Goal: Communication & Community: Answer question/provide support

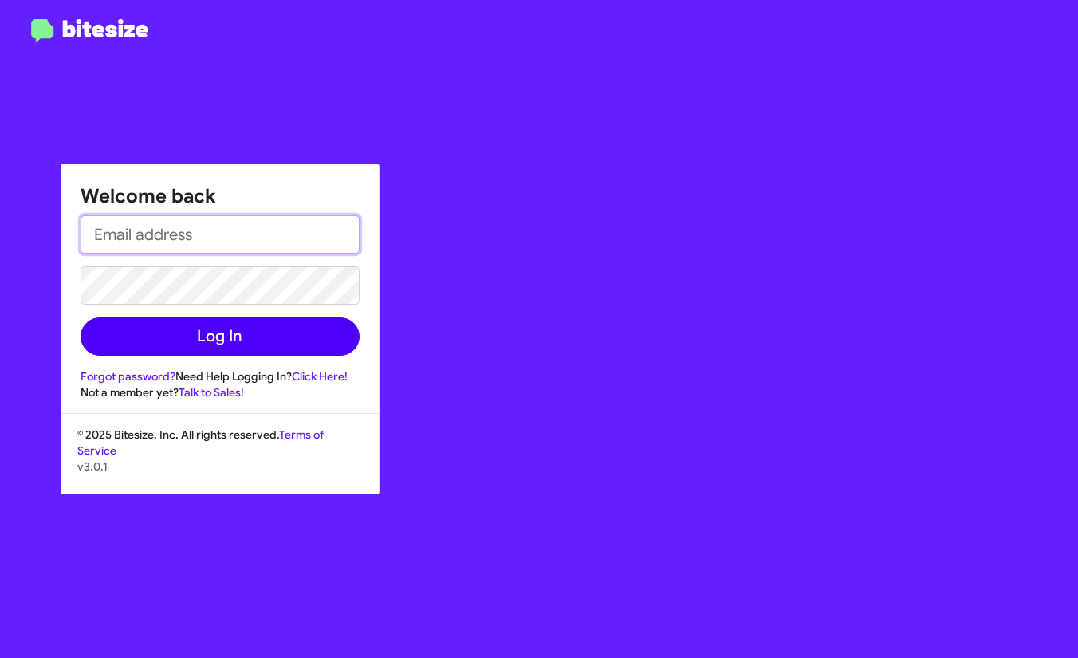
type input "[PERSON_NAME][EMAIL_ADDRESS][PERSON_NAME][DOMAIN_NAME]"
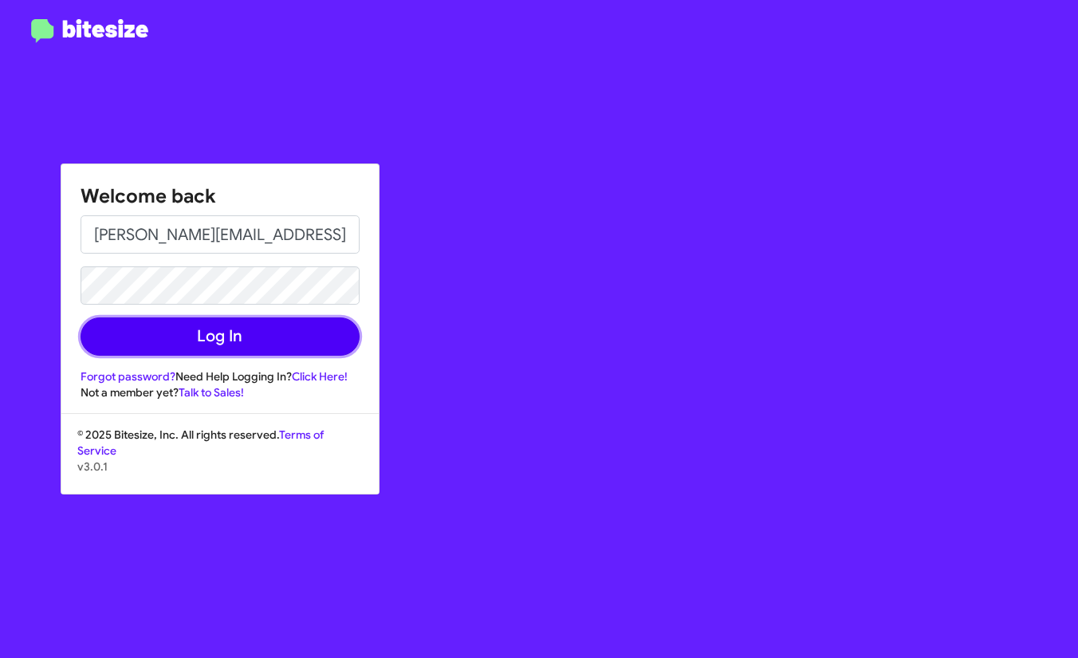
click at [267, 331] on button "Log In" at bounding box center [220, 336] width 279 height 38
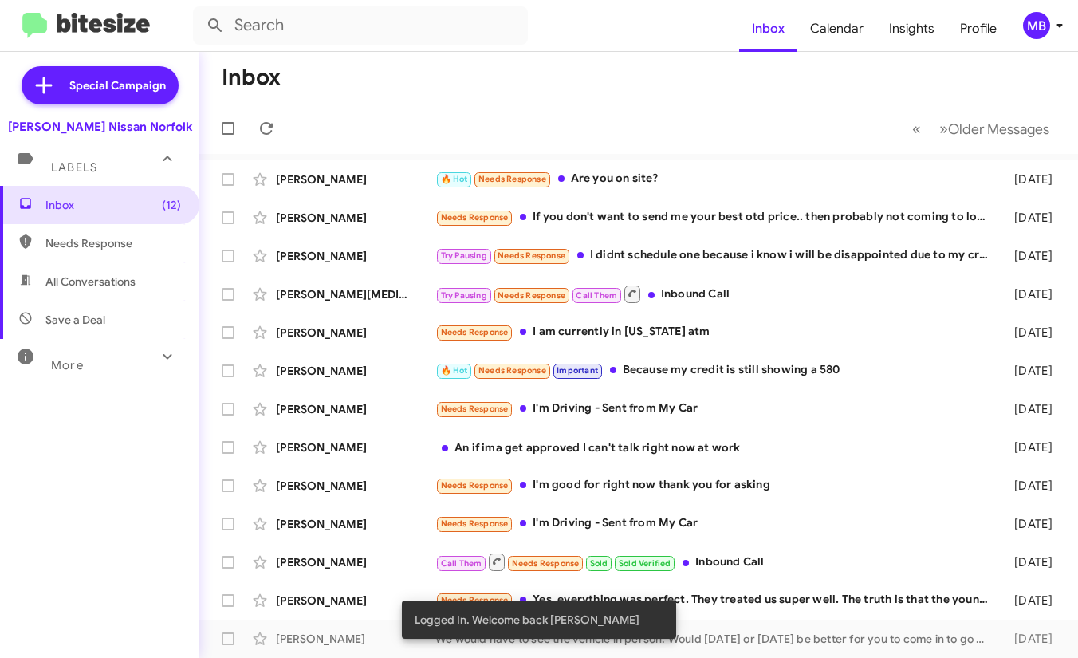
click at [1054, 23] on icon at bounding box center [1059, 25] width 19 height 19
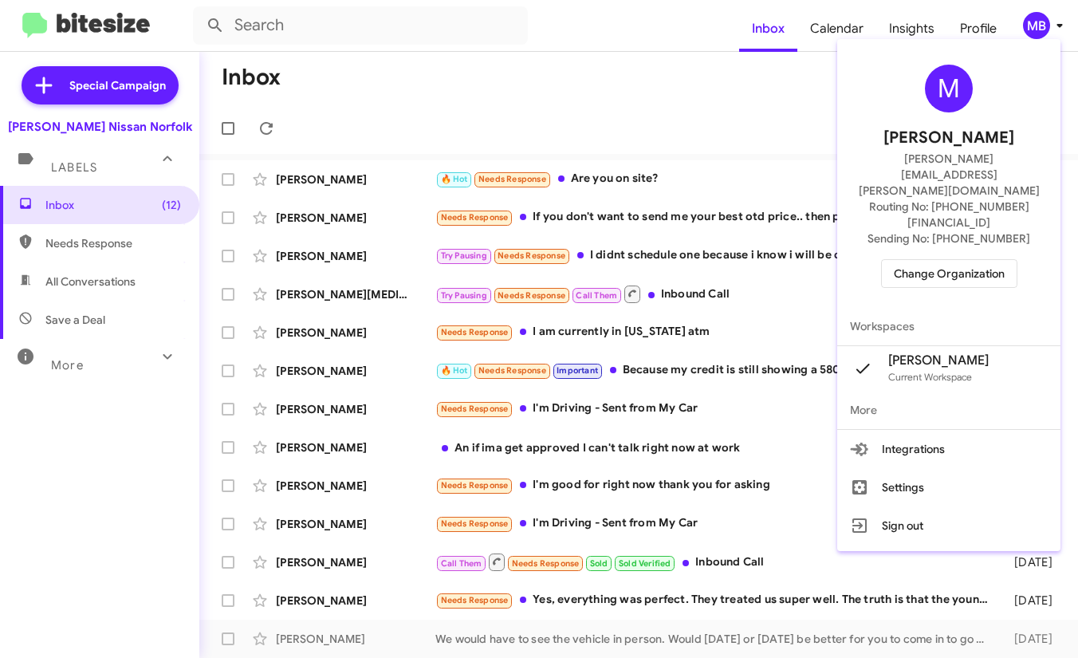
click at [951, 260] on span "Change Organization" at bounding box center [949, 273] width 111 height 27
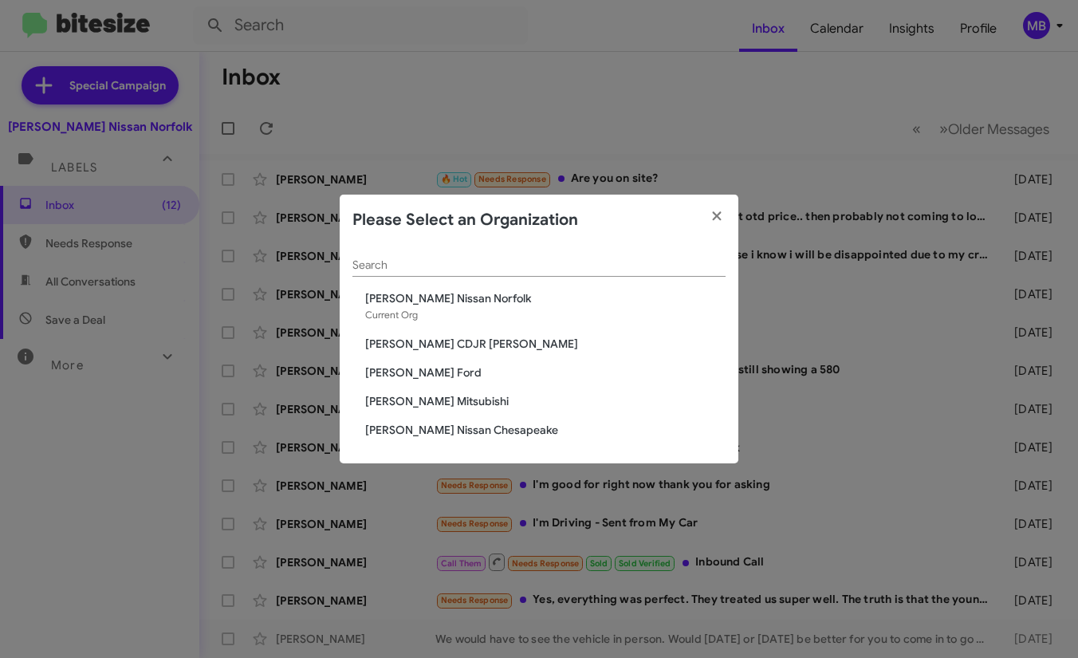
click at [454, 356] on div "Search [PERSON_NAME] Nissan [GEOGRAPHIC_DATA] Current Org [PERSON_NAME] CDJR [P…" at bounding box center [539, 354] width 399 height 218
click at [454, 346] on span "[PERSON_NAME] CDJR [PERSON_NAME]" at bounding box center [545, 344] width 360 height 16
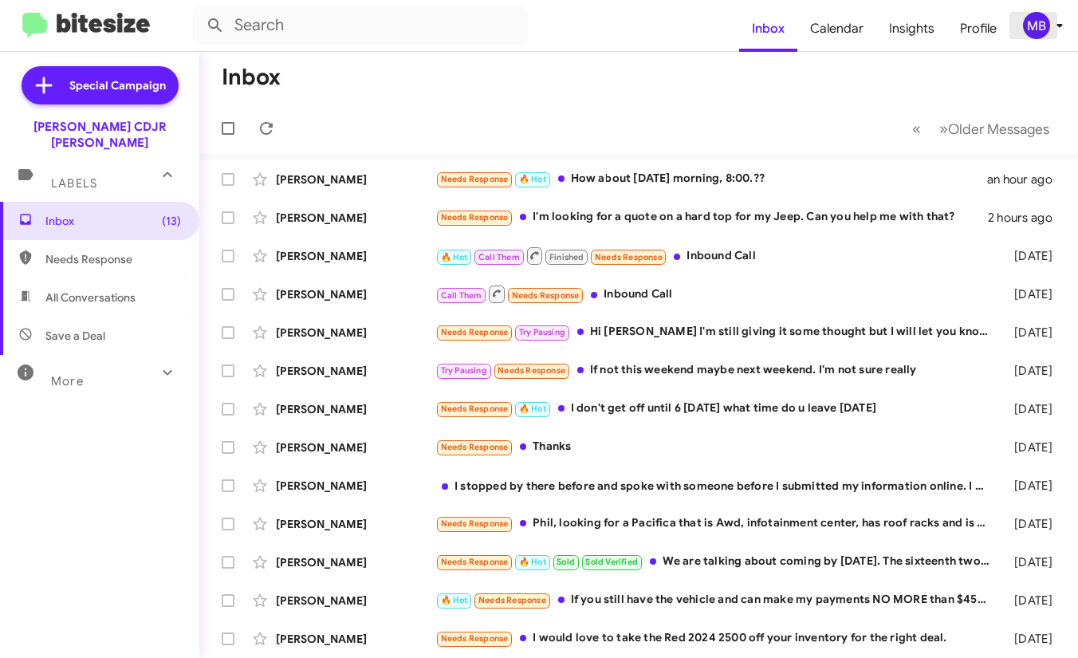
click at [1038, 22] on div "MB" at bounding box center [1036, 25] width 27 height 27
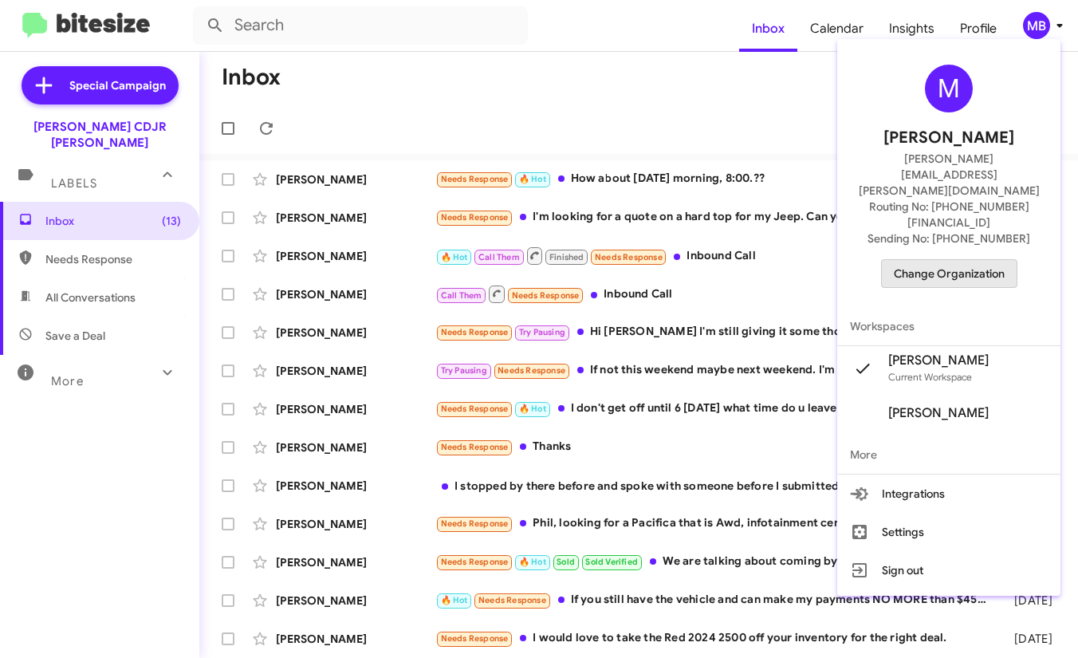
click at [959, 260] on span "Change Organization" at bounding box center [949, 273] width 111 height 27
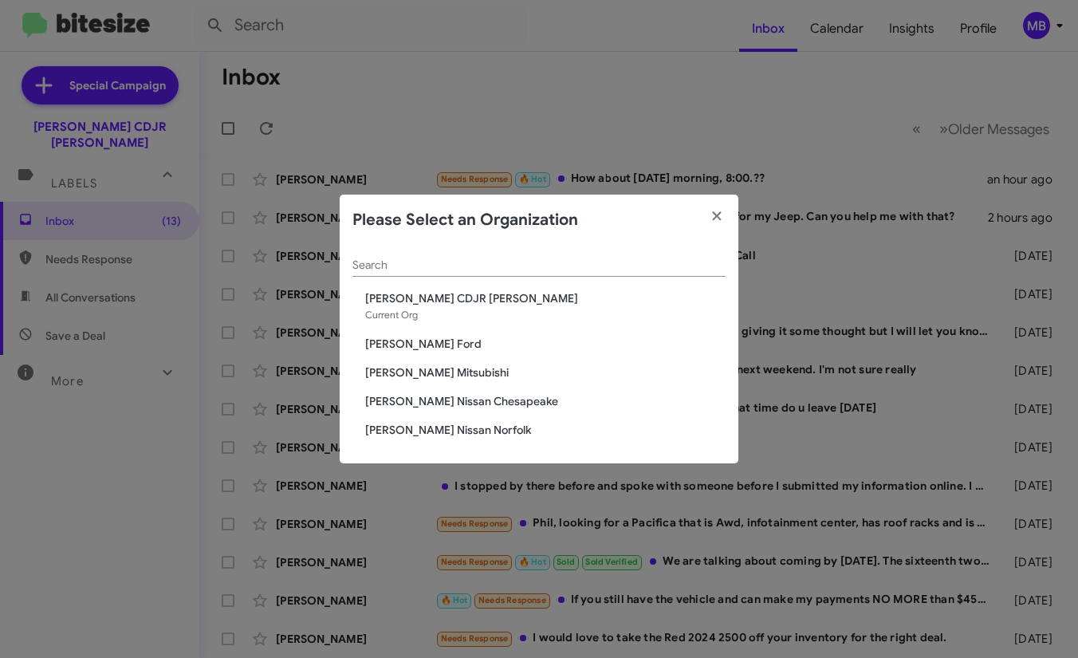
click at [446, 422] on span "[PERSON_NAME] Nissan Norfolk" at bounding box center [545, 430] width 360 height 16
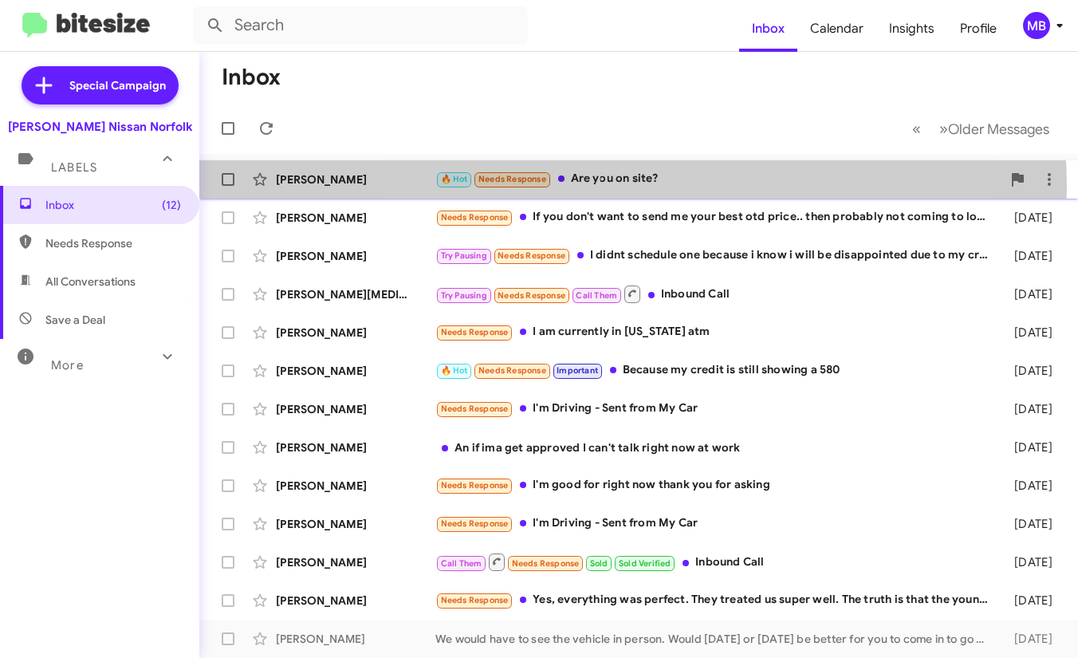
click at [624, 187] on div "🔥 Hot Needs Response Are you on site?" at bounding box center [718, 179] width 566 height 18
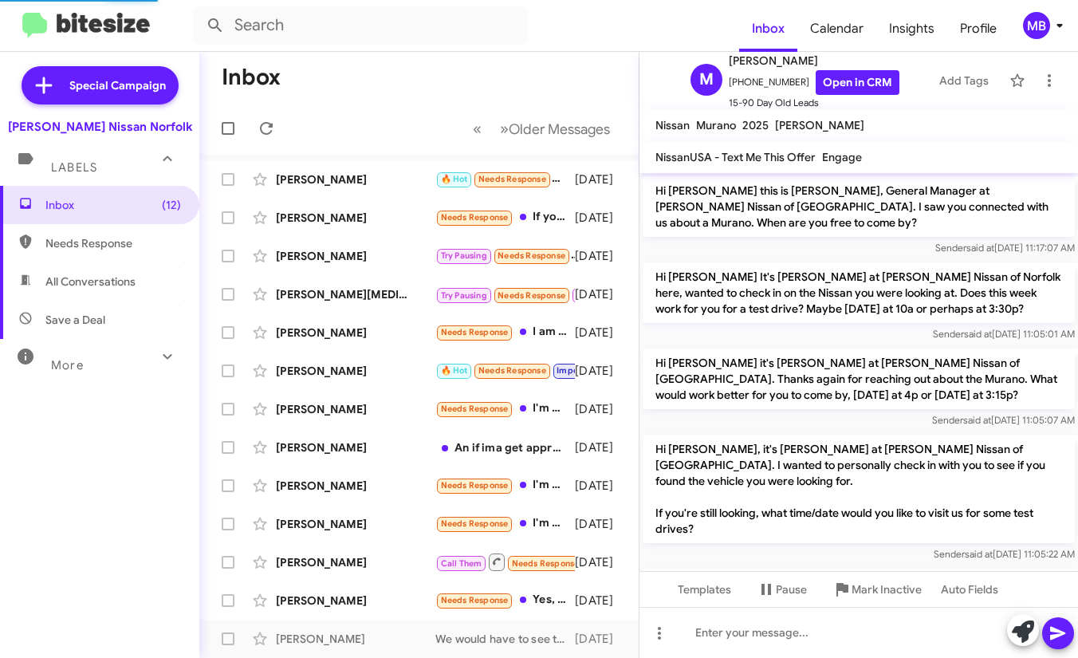
scroll to position [1282, 0]
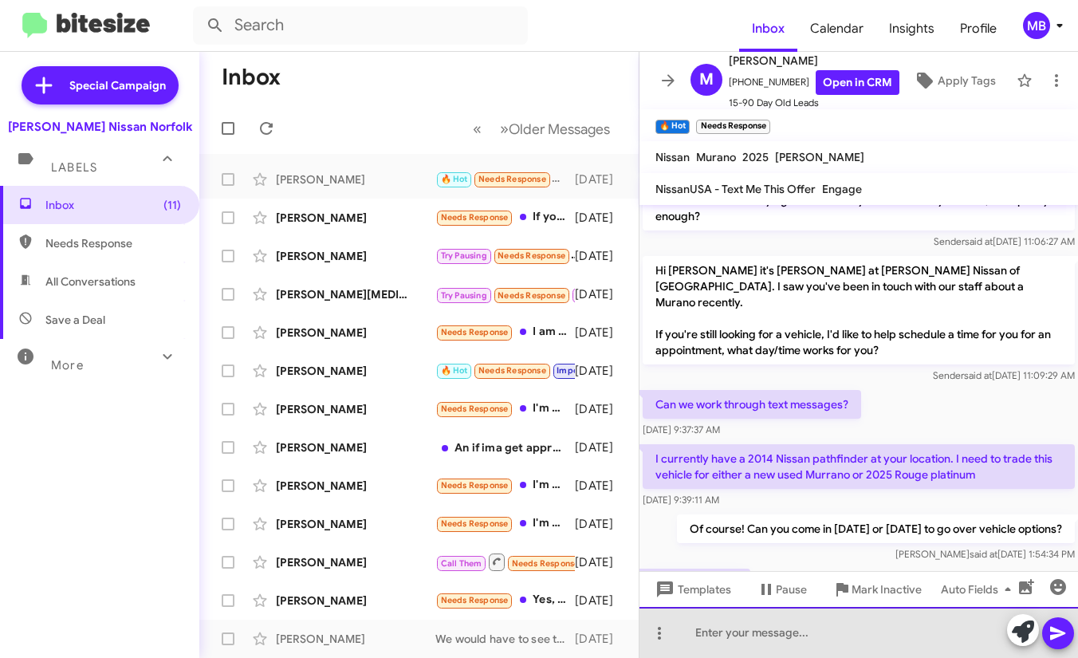
click at [778, 622] on div at bounding box center [858, 632] width 438 height 51
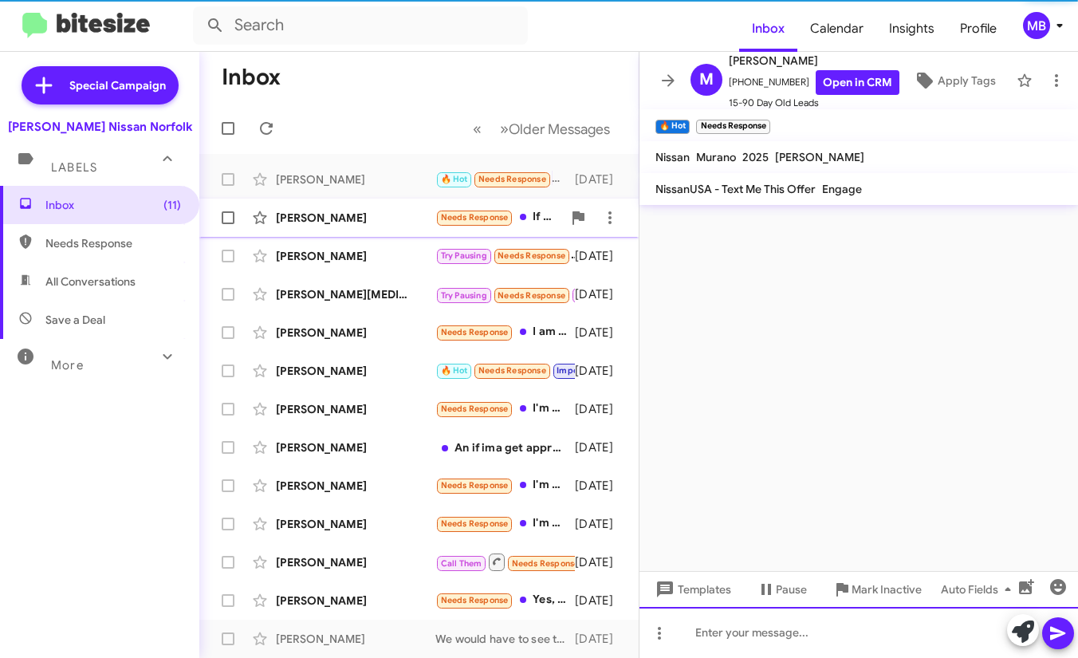
scroll to position [0, 0]
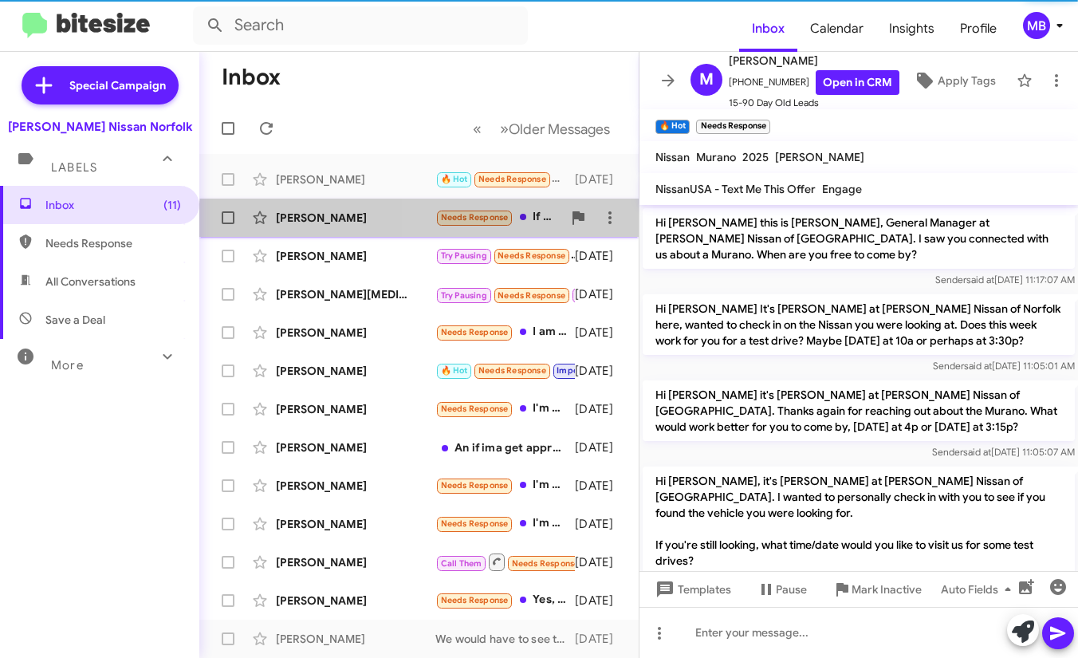
click at [524, 225] on div "Needs Response If you don't want to send me your best otd price.. then probably…" at bounding box center [498, 217] width 127 height 18
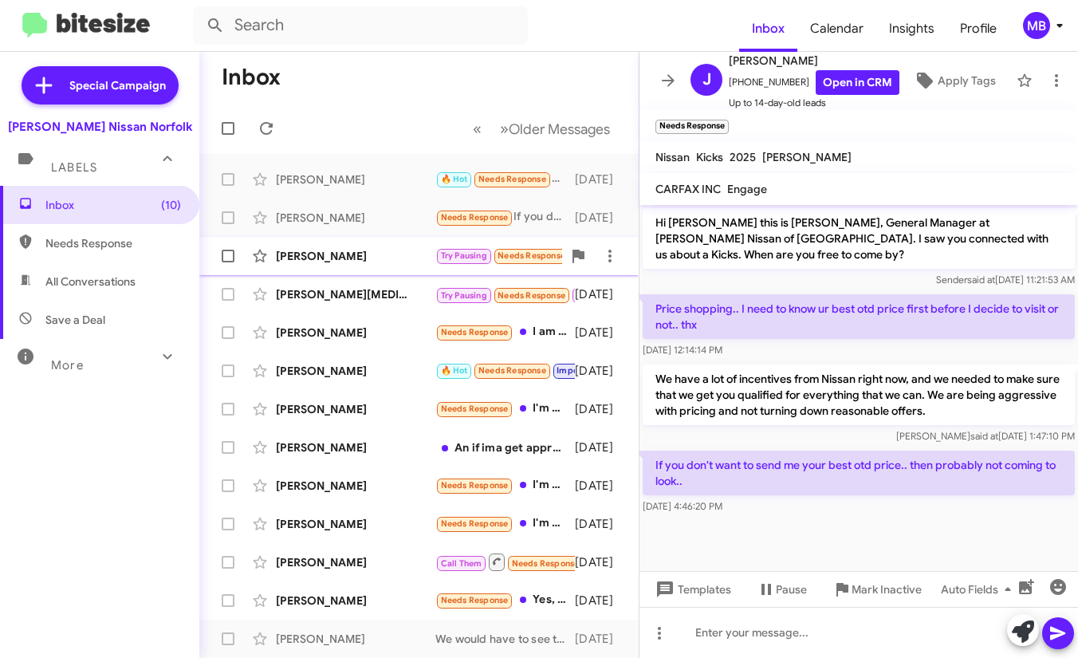
click at [422, 269] on div "Timecka Johnson Try Pausing Needs Response I didnt schedule one because i know …" at bounding box center [419, 256] width 414 height 32
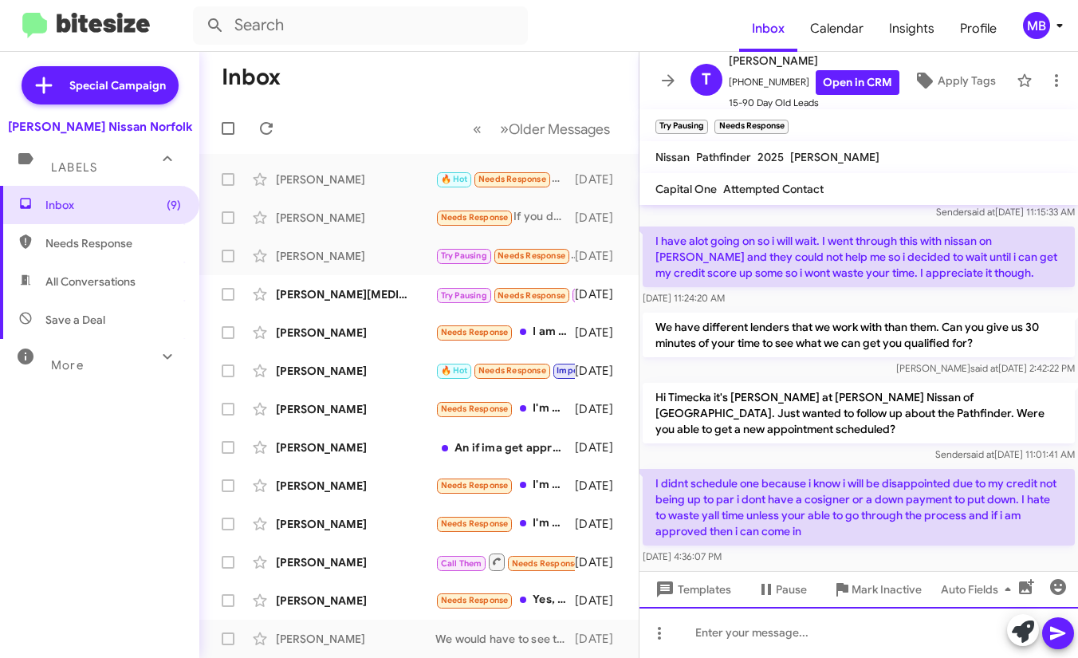
click at [750, 632] on div at bounding box center [858, 632] width 438 height 51
click at [768, 631] on div at bounding box center [858, 632] width 438 height 51
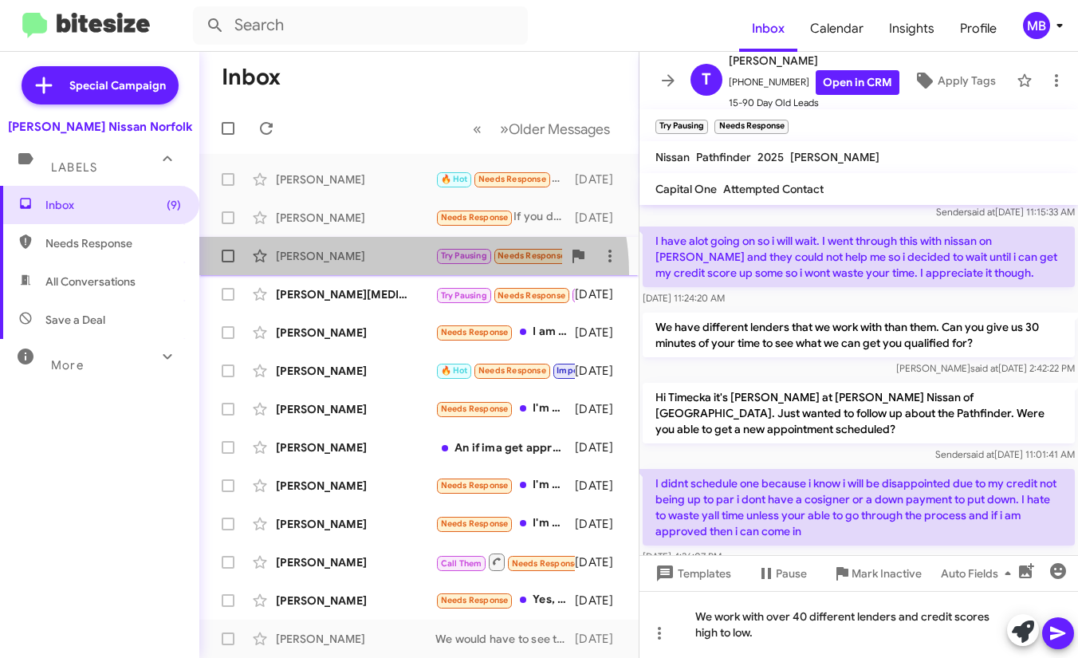
click at [391, 273] on span "Timecka Johnson Try Pausing Needs Response I didnt schedule one because i know …" at bounding box center [418, 256] width 439 height 38
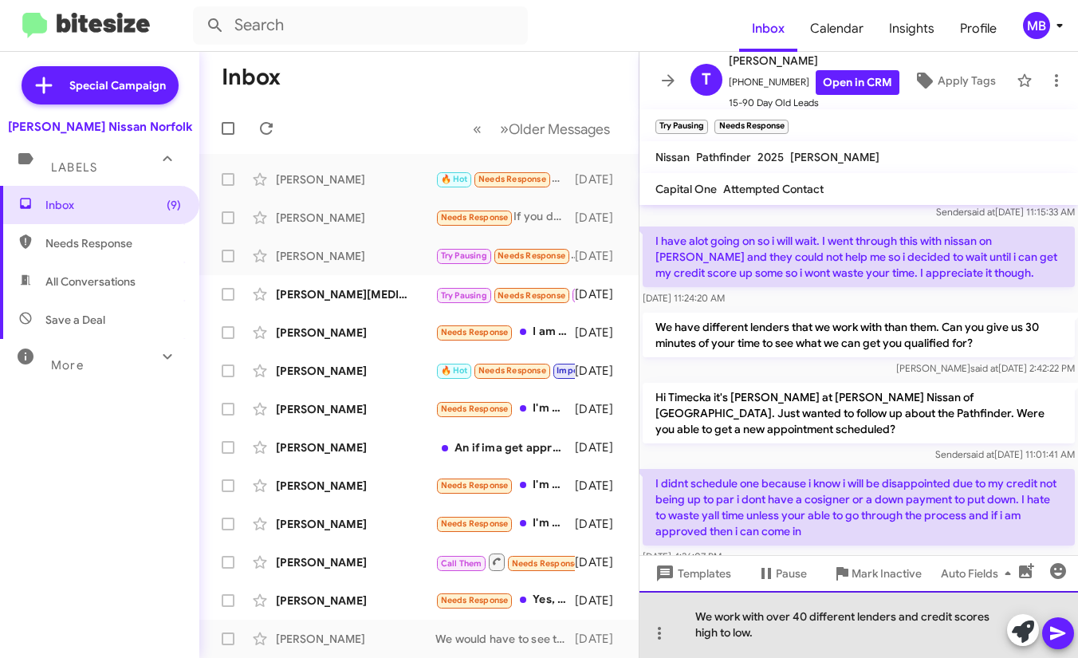
click at [822, 638] on div "We work with over 40 different lenders and credit scores high to low." at bounding box center [858, 624] width 438 height 67
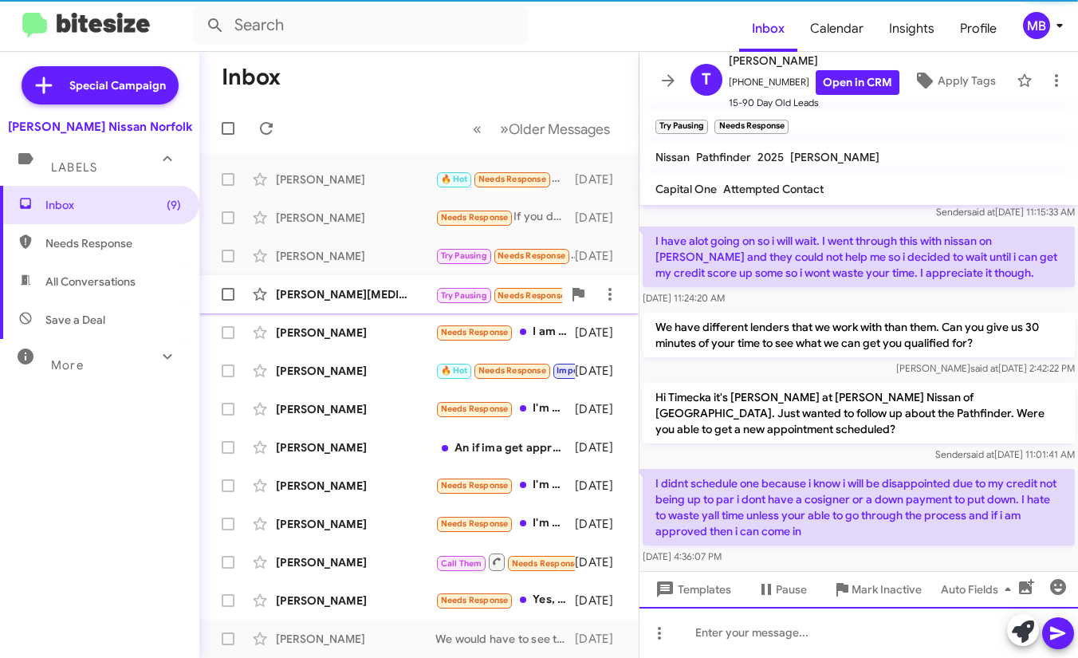
scroll to position [0, 0]
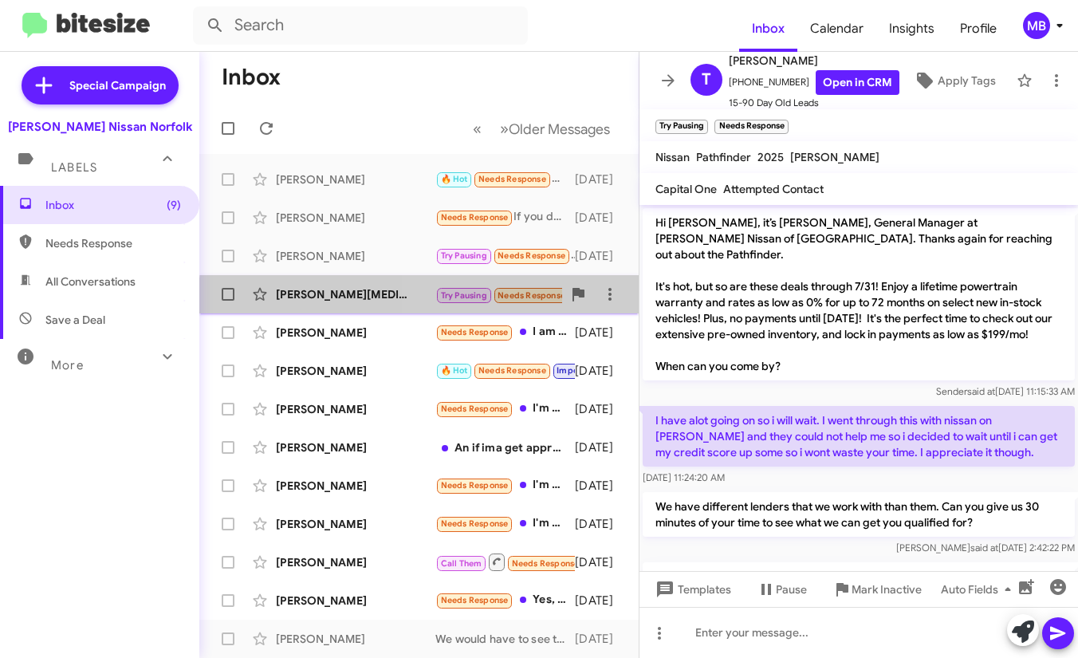
click at [520, 300] on span "Needs Response" at bounding box center [531, 295] width 68 height 10
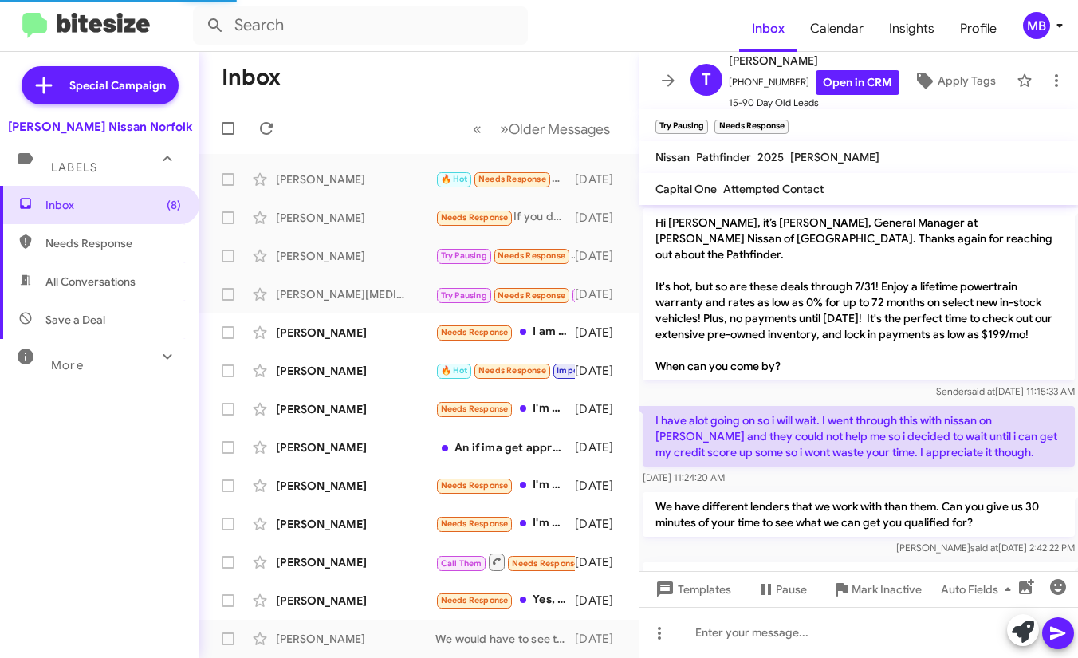
scroll to position [191, 0]
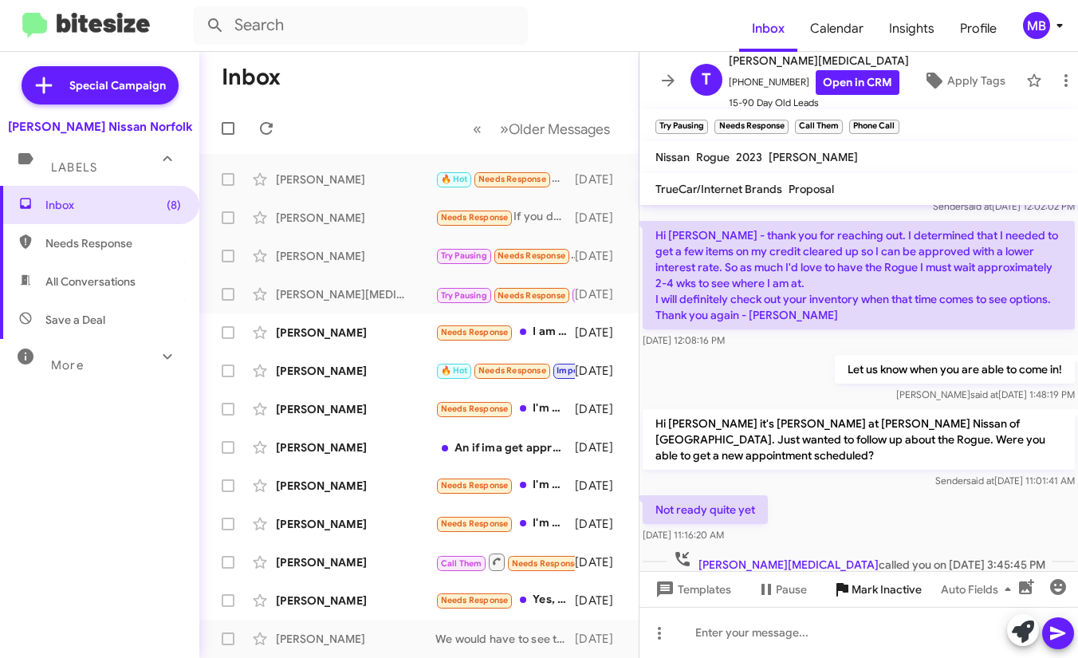
click at [870, 589] on span "Mark Inactive" at bounding box center [886, 589] width 70 height 29
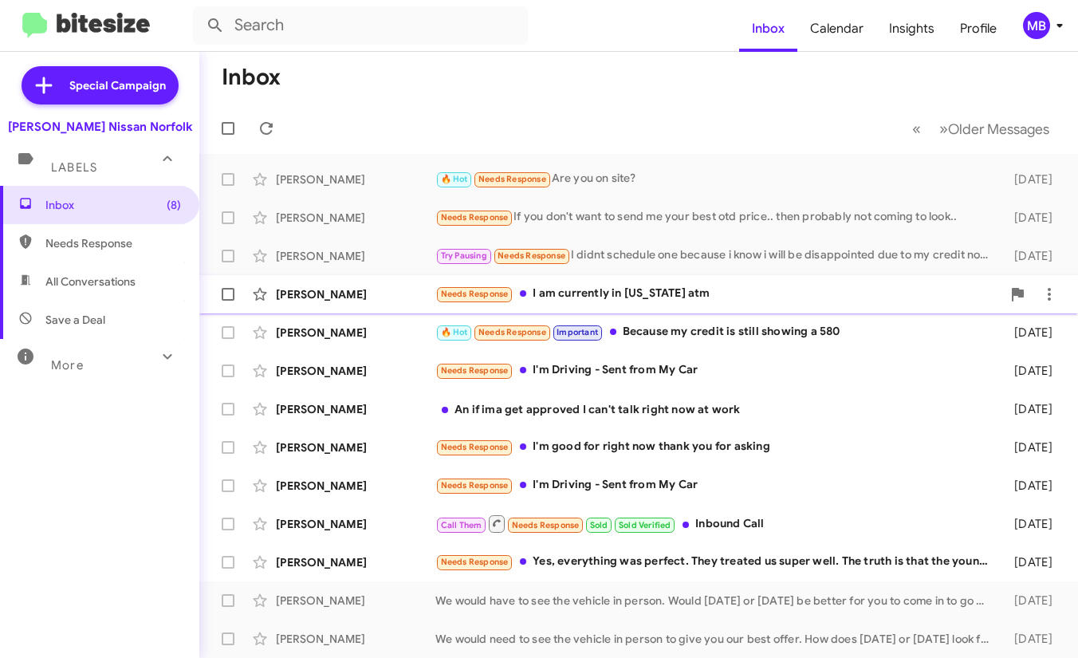
click at [642, 297] on div "Needs Response I am currently in Texas atm" at bounding box center [718, 294] width 566 height 18
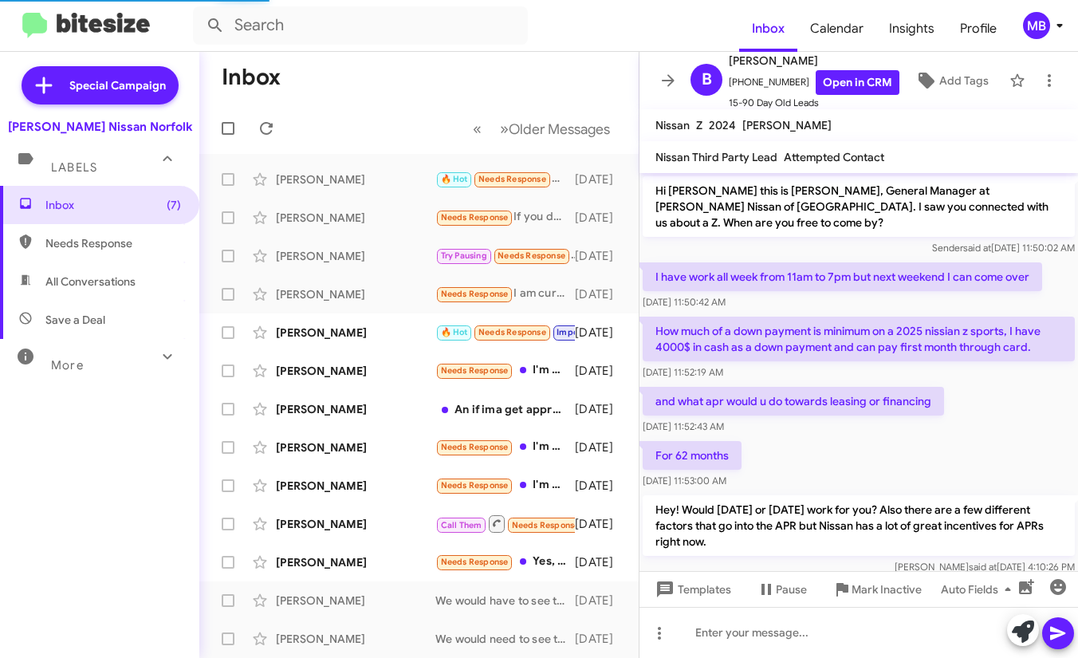
scroll to position [915, 0]
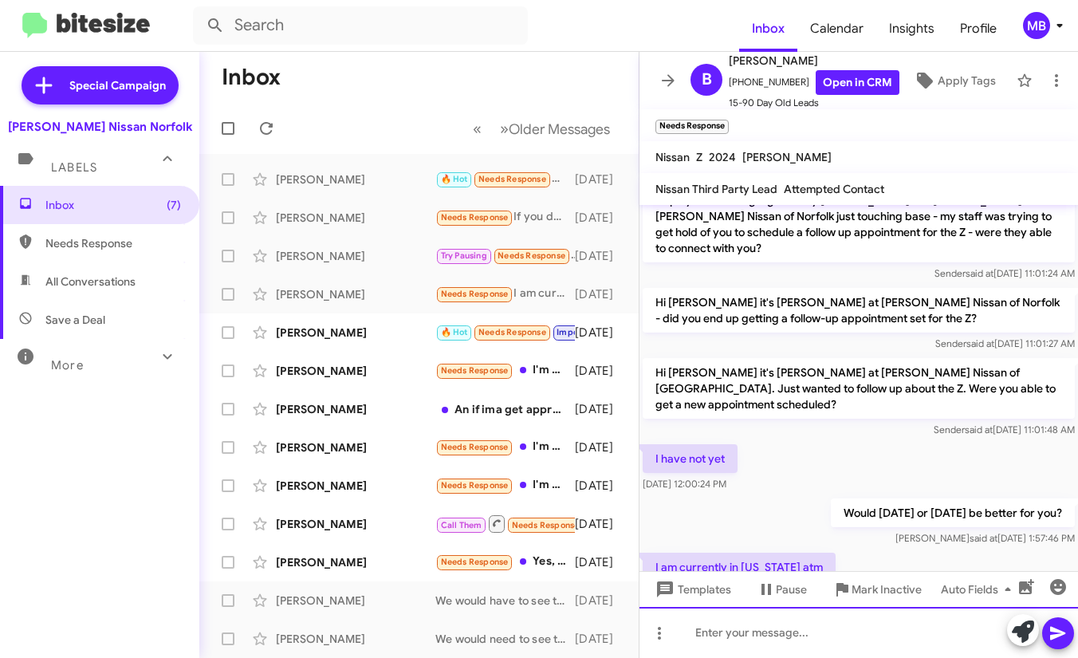
click at [751, 626] on div at bounding box center [858, 632] width 438 height 51
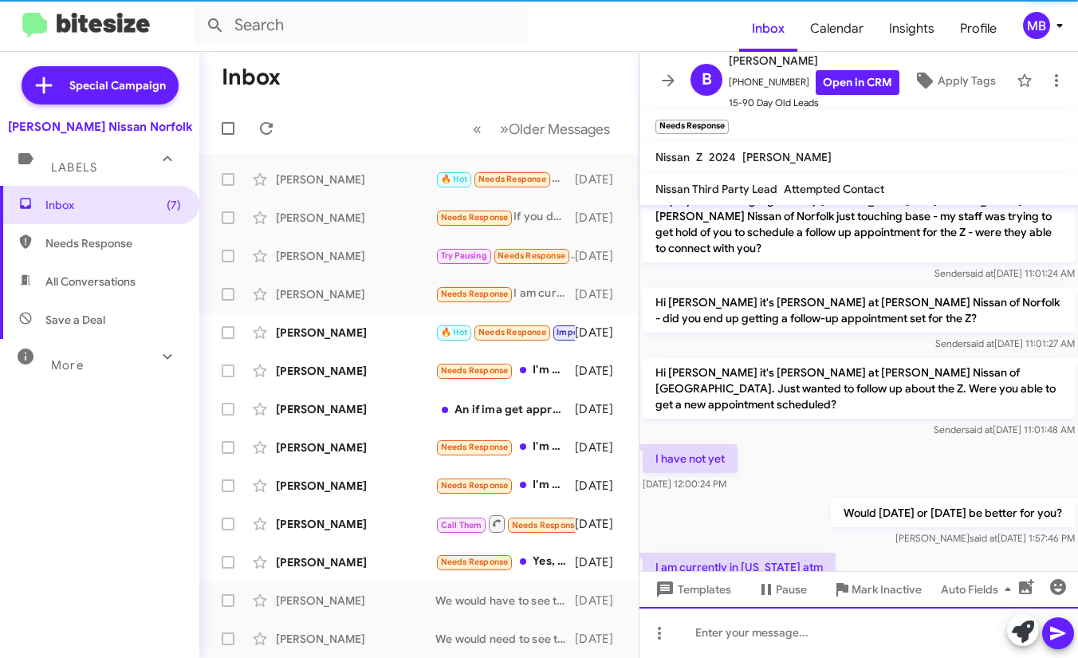
scroll to position [0, 0]
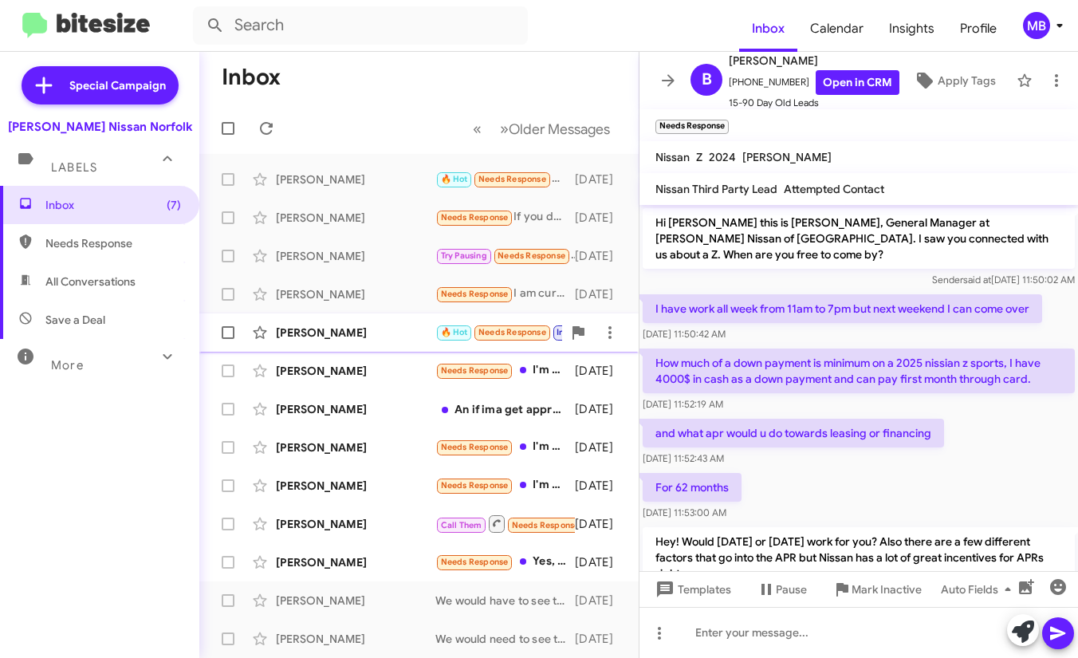
click at [442, 332] on span "🔥 Hot" at bounding box center [454, 332] width 27 height 10
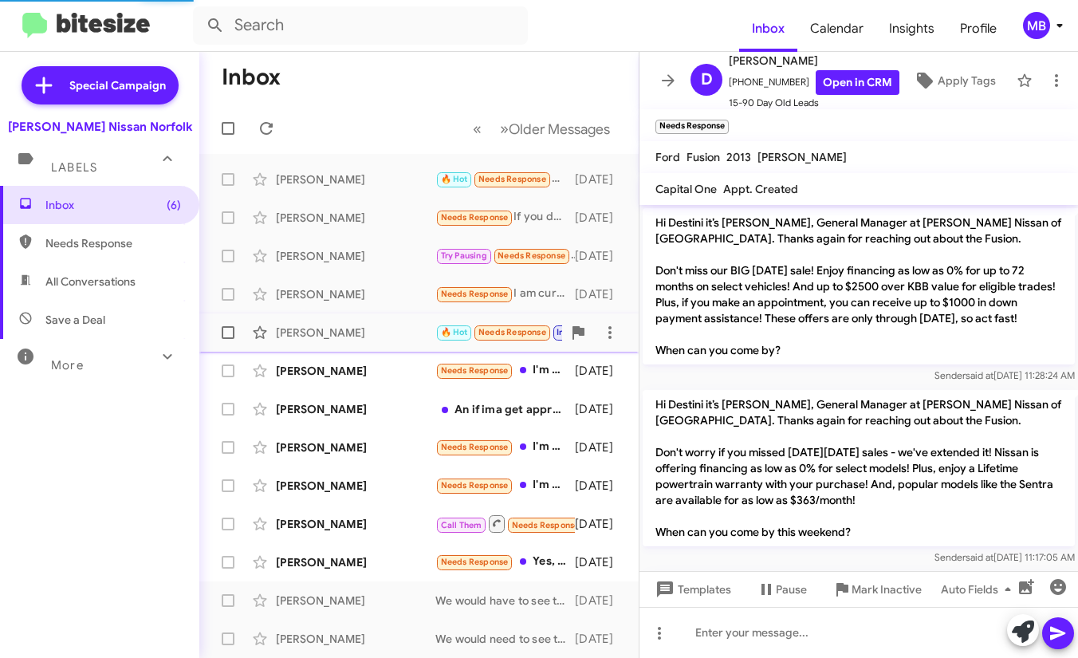
scroll to position [1340, 0]
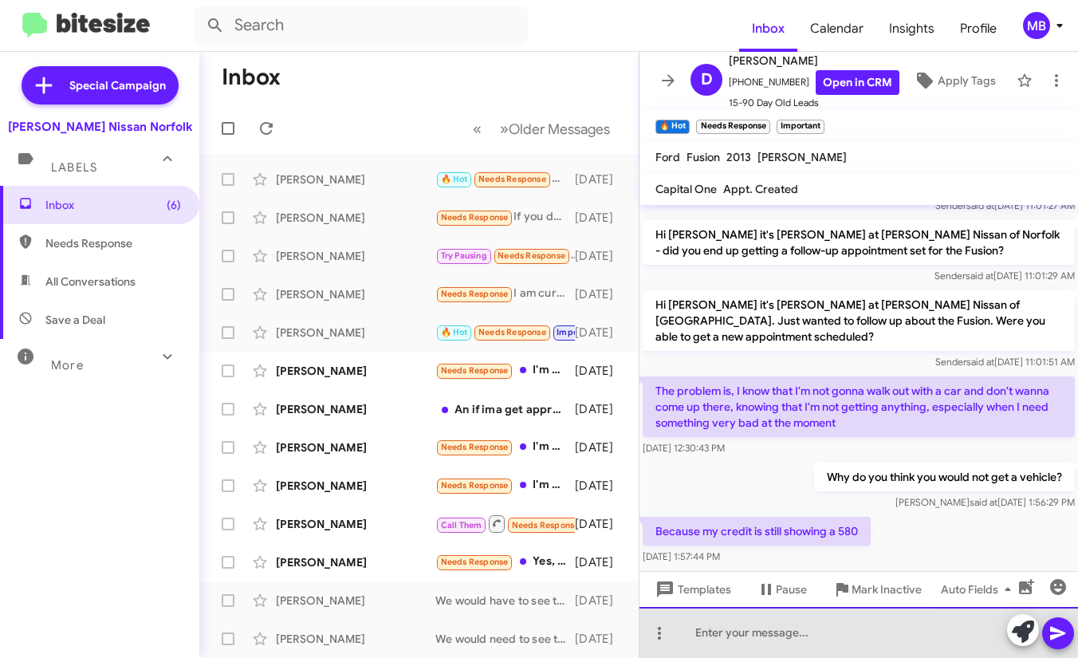
click at [701, 623] on div at bounding box center [858, 632] width 438 height 51
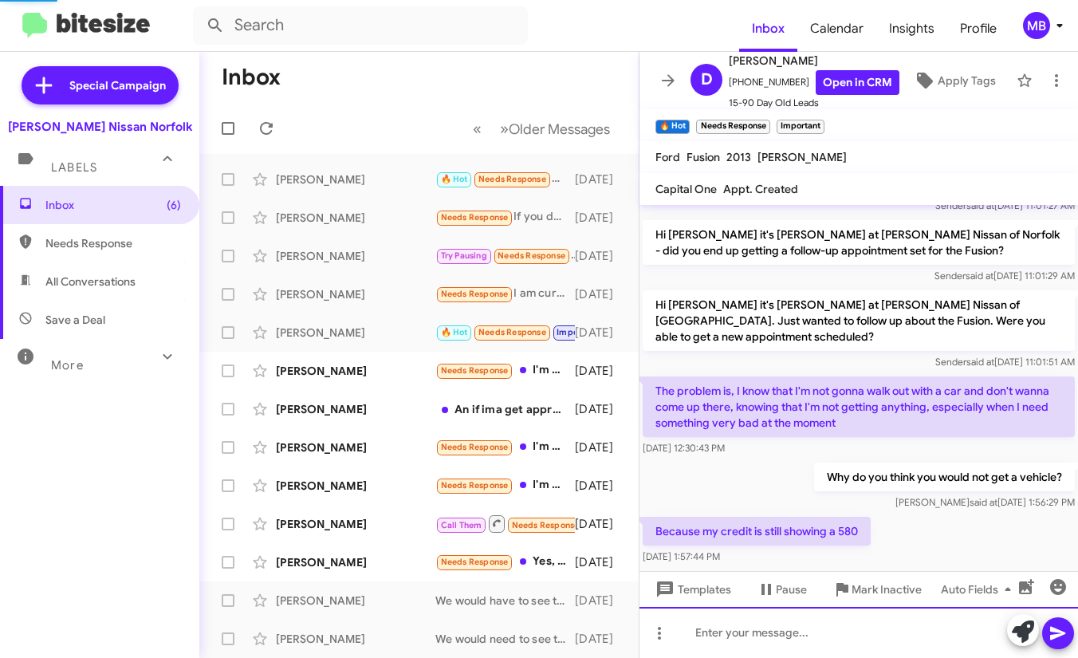
scroll to position [0, 0]
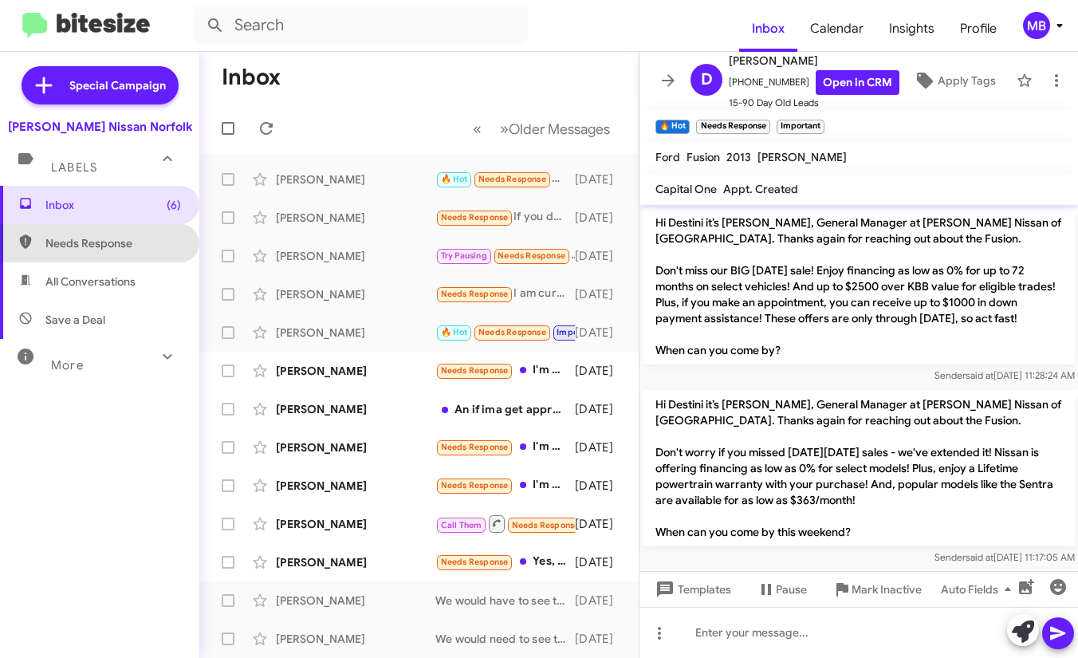
click at [135, 231] on span "Needs Response" at bounding box center [99, 243] width 199 height 38
type input "in:needs-response"
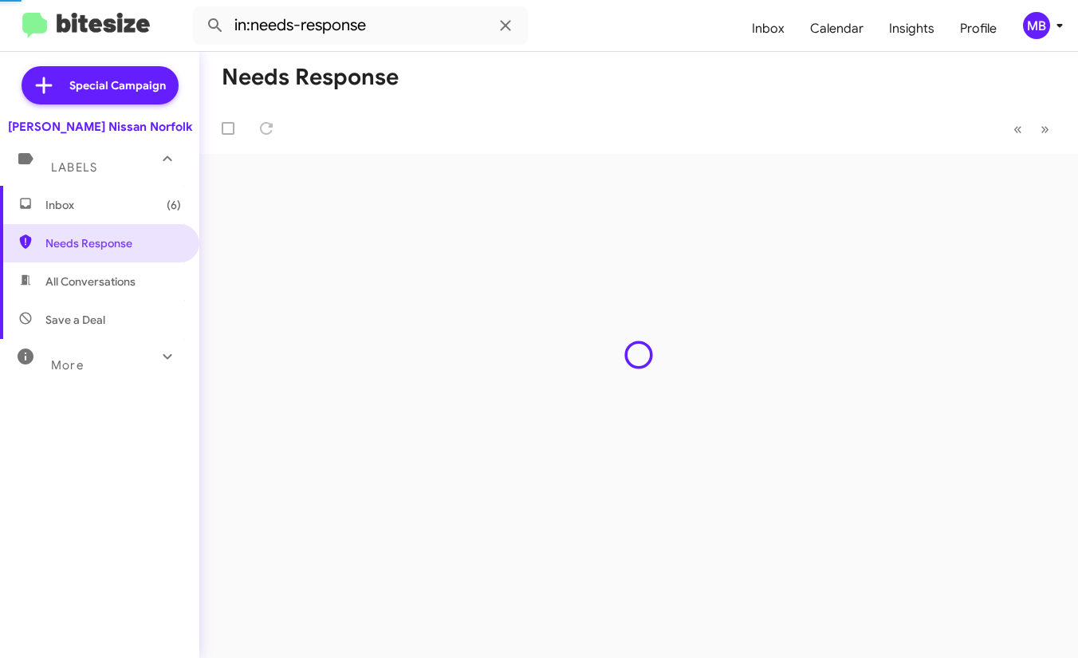
click at [135, 220] on span "Inbox (6)" at bounding box center [99, 205] width 199 height 38
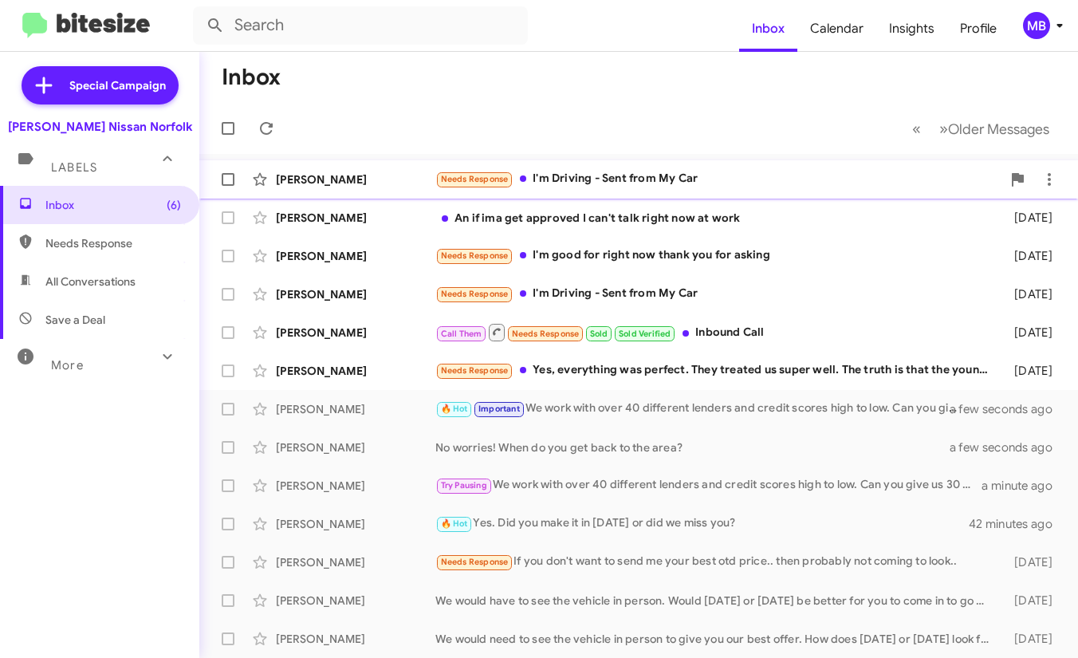
click at [513, 175] on span "Needs Response" at bounding box center [474, 178] width 78 height 14
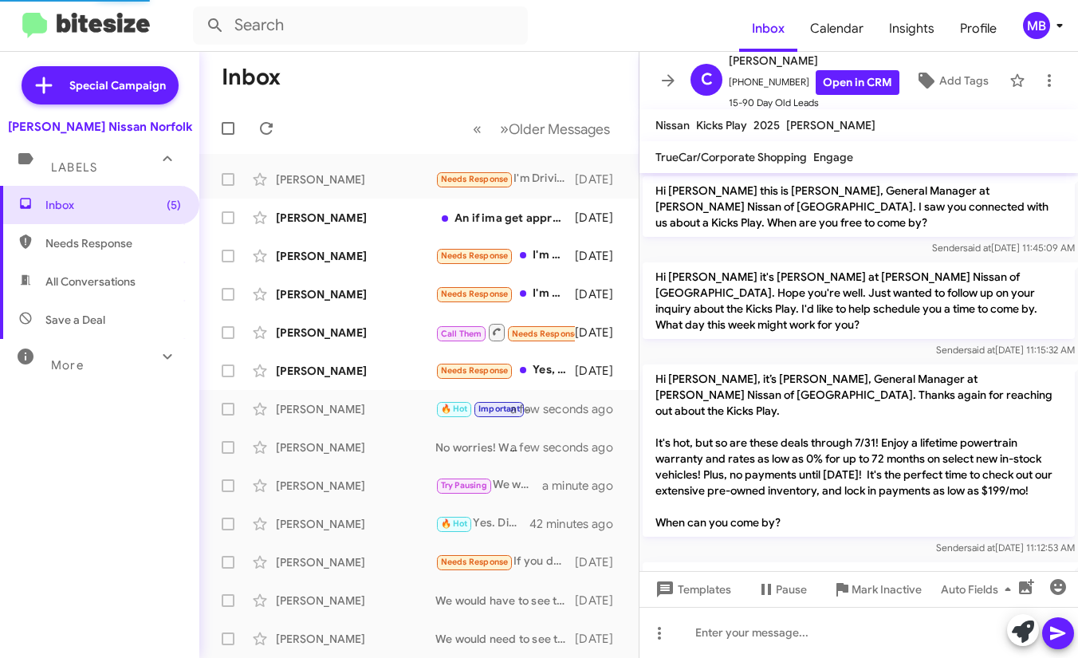
scroll to position [328, 0]
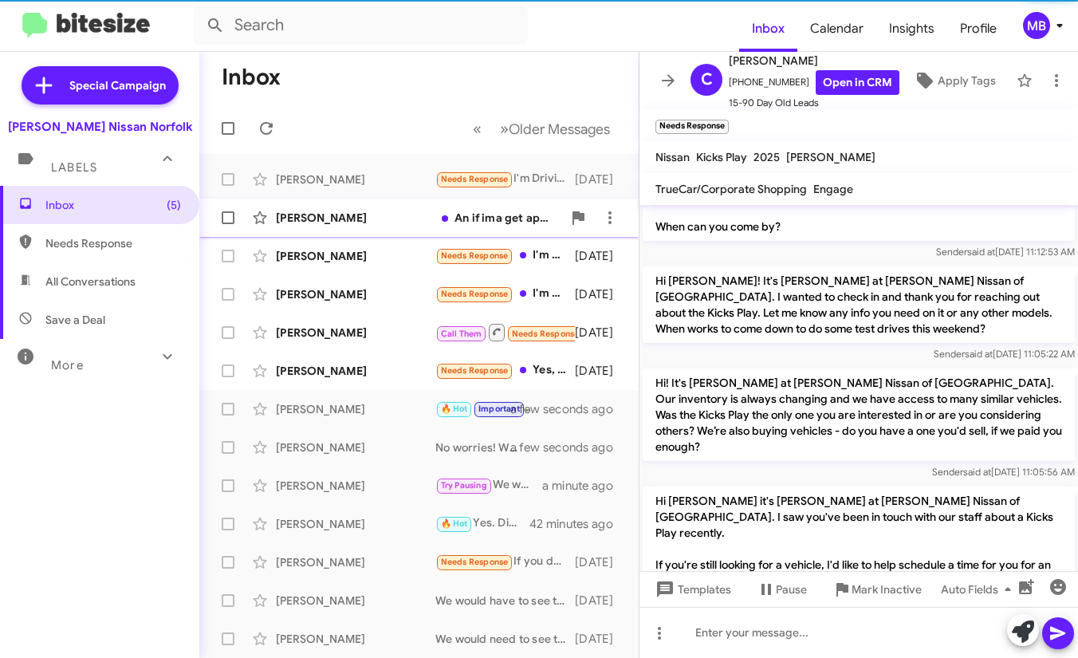
click at [493, 227] on div "Daquan Rouson An if ima get approved I can't talk right now at work 4 days ago" at bounding box center [419, 218] width 414 height 32
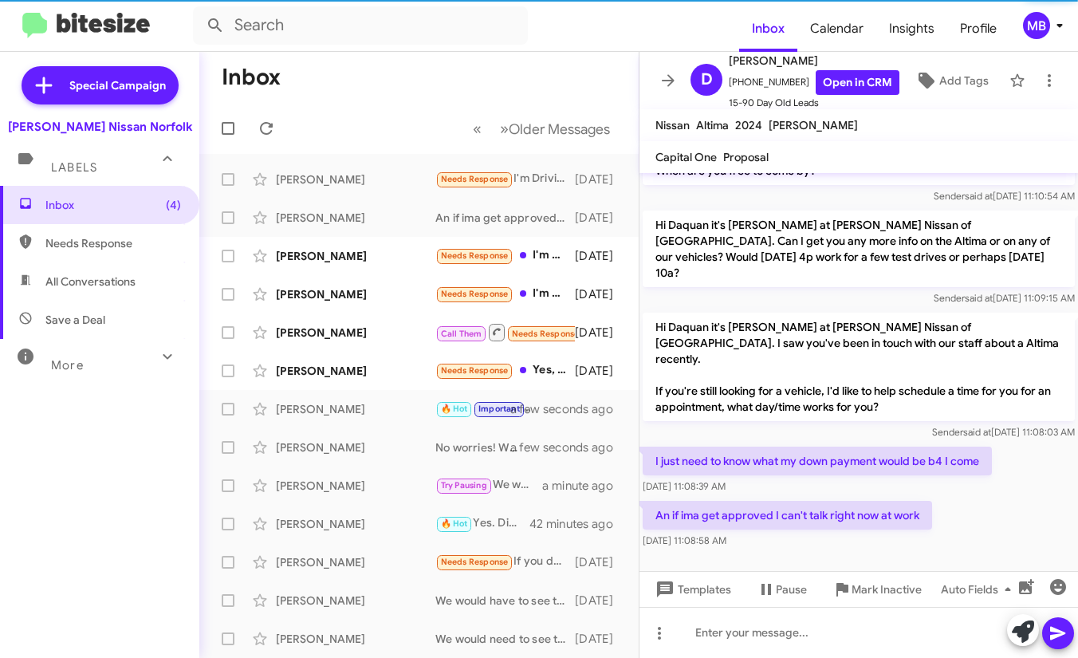
scroll to position [20, 0]
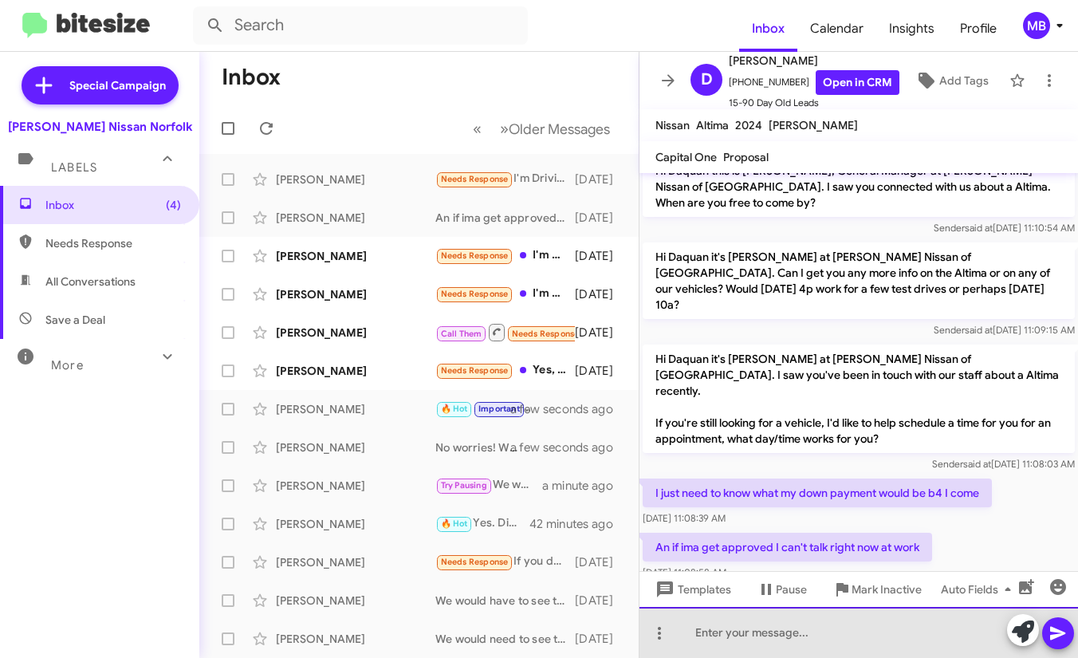
click at [751, 640] on div at bounding box center [858, 632] width 438 height 51
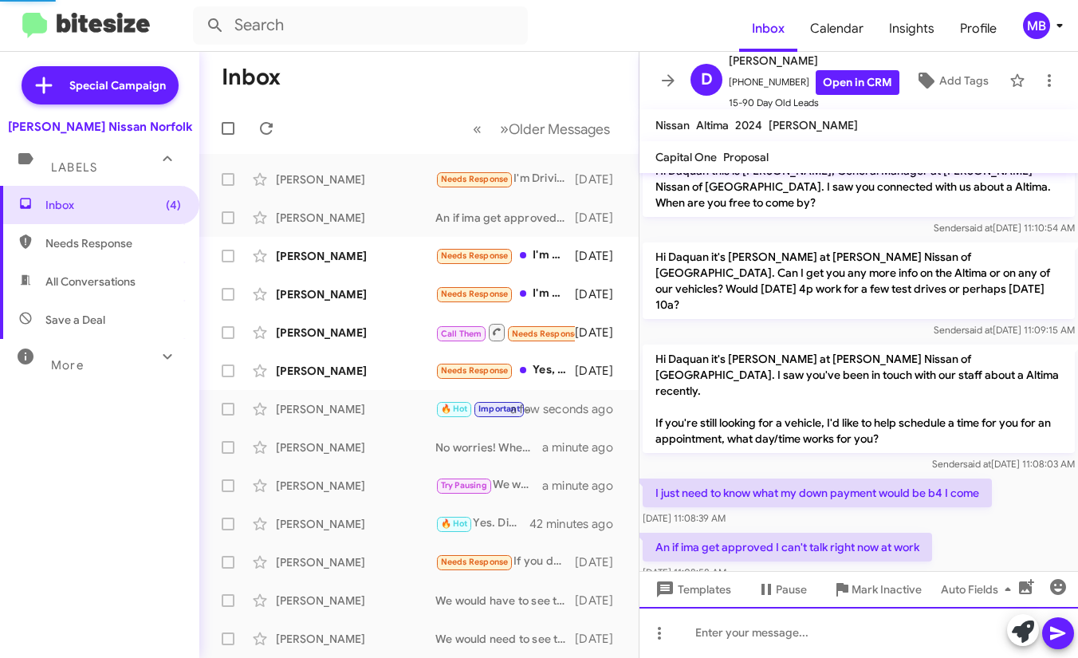
scroll to position [94, 0]
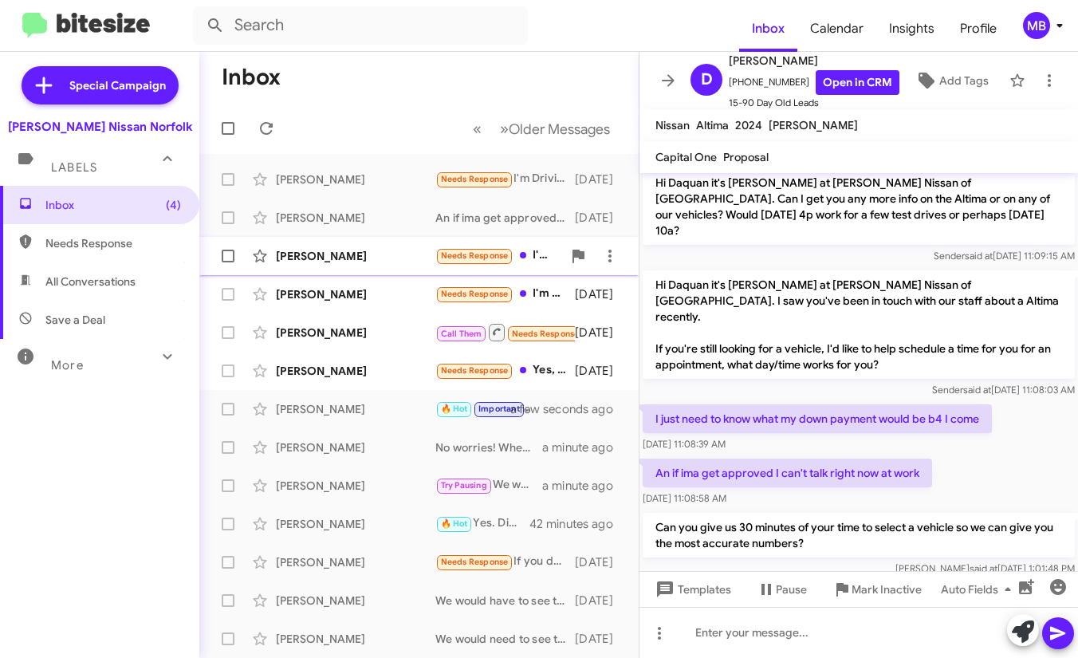
click at [433, 269] on div "Dashiell Caffee Needs Response I'm good for right now thank you for asking 4 da…" at bounding box center [419, 256] width 414 height 32
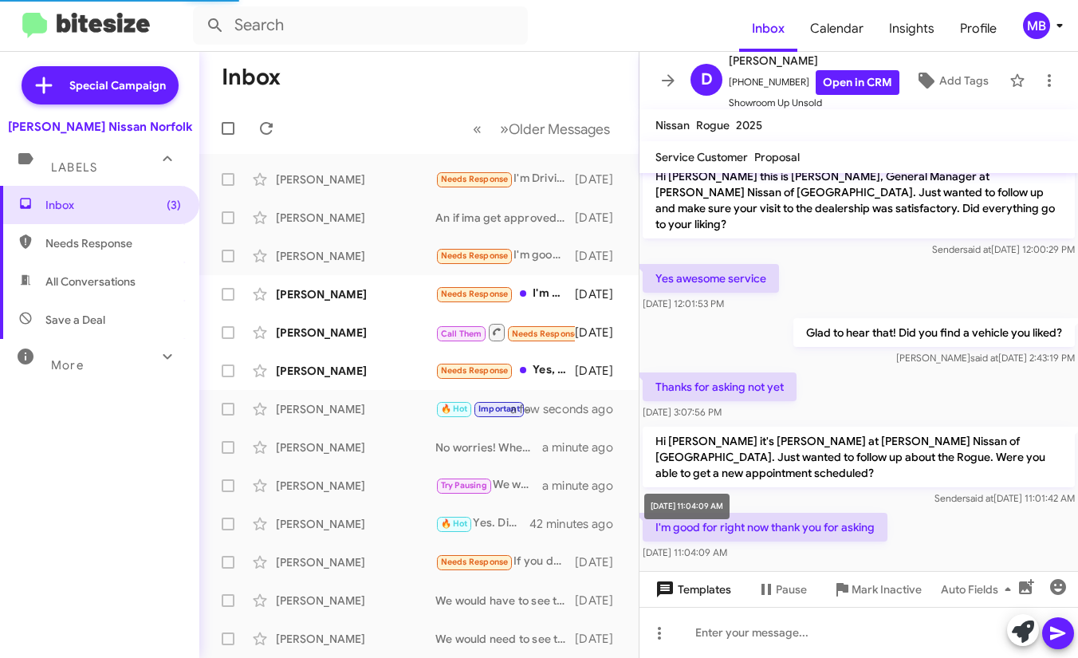
scroll to position [46, 0]
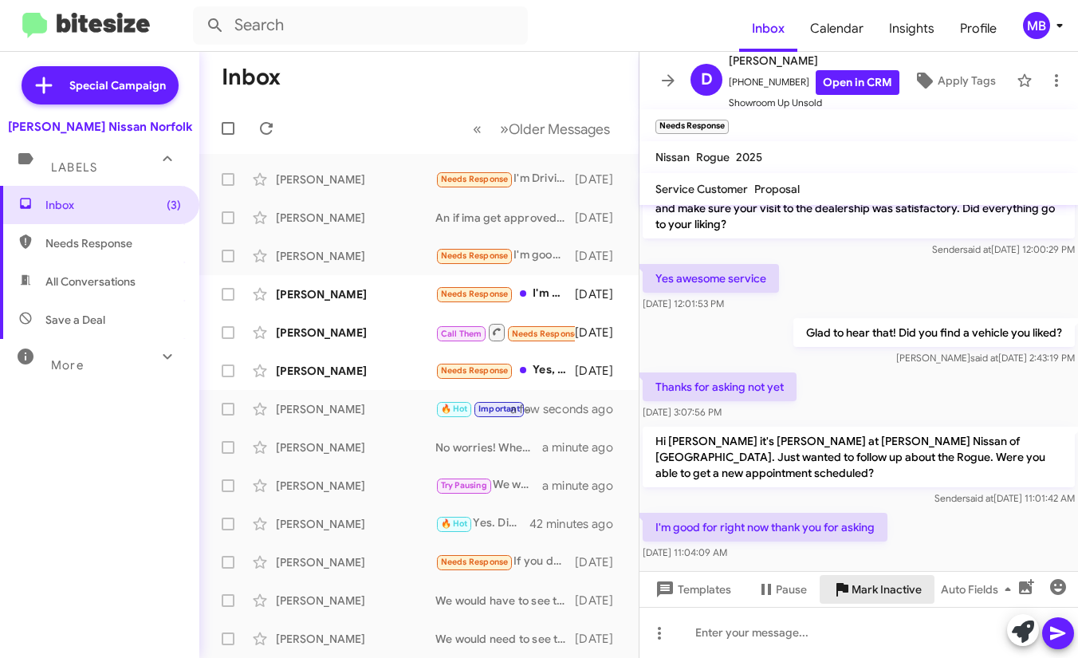
click at [851, 587] on span "Mark Inactive" at bounding box center [886, 589] width 70 height 29
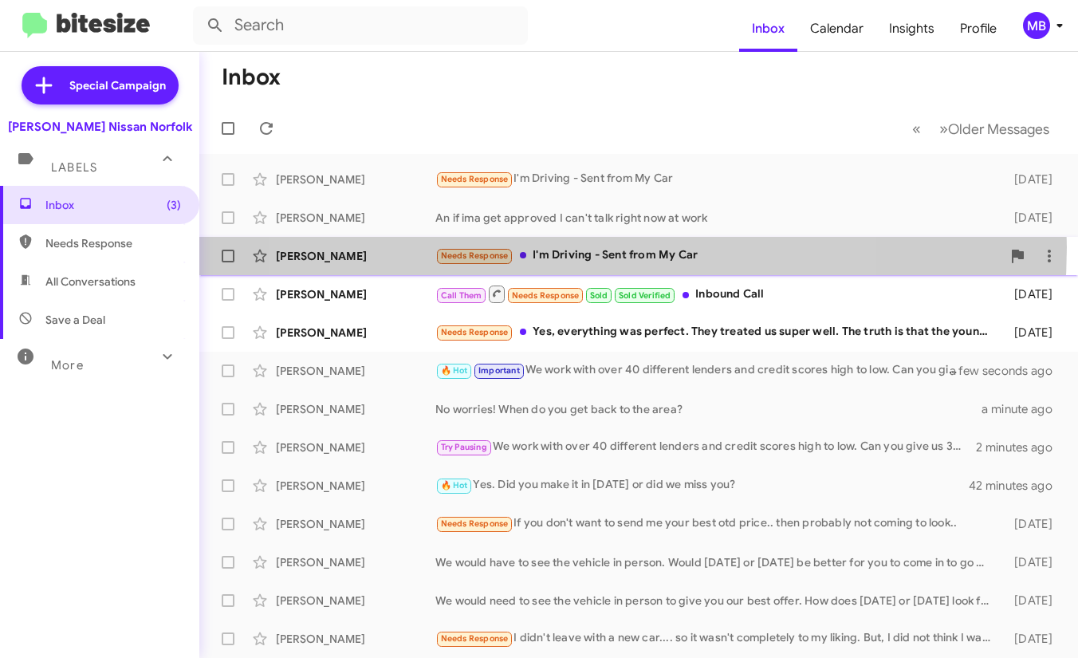
click at [566, 247] on div "Needs Response I'm Driving - Sent from My Car" at bounding box center [718, 255] width 566 height 18
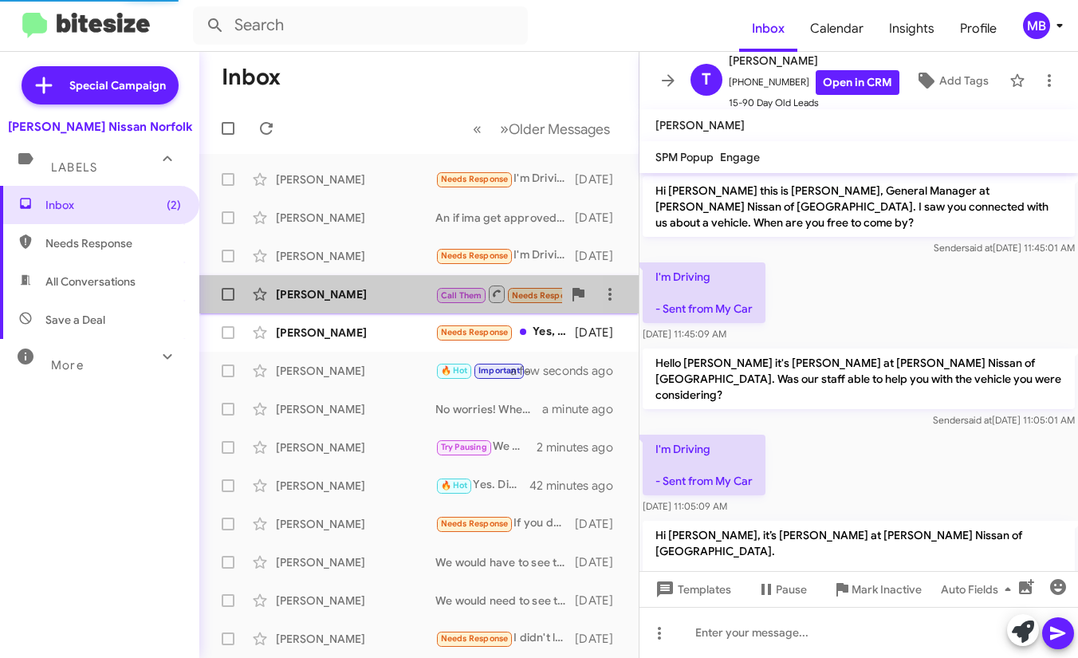
click at [486, 279] on div "Arivaz Pazhanivel Call Them Needs Response Sold Sold Verified Inbound Call 5 da…" at bounding box center [419, 294] width 414 height 32
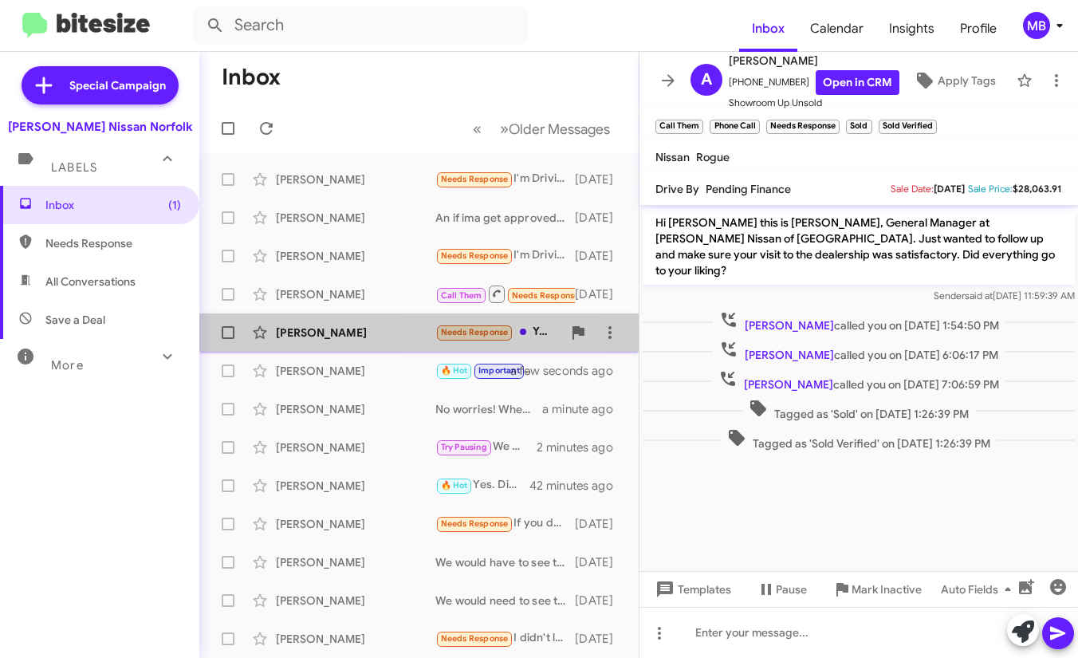
click at [454, 336] on span "Needs Response" at bounding box center [475, 332] width 68 height 10
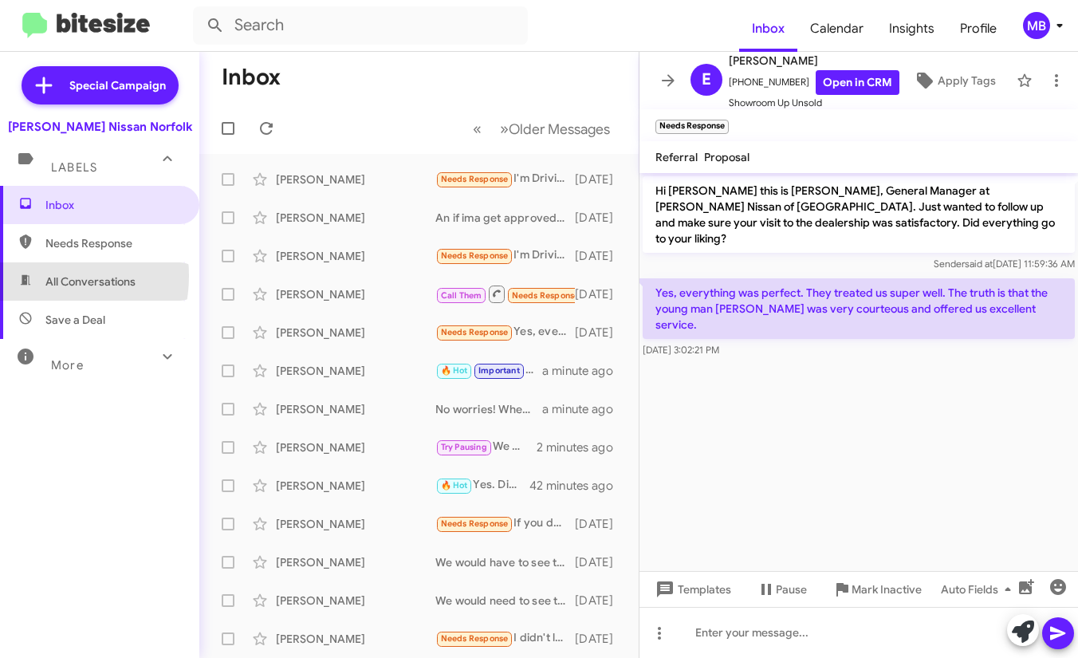
click at [33, 275] on span "All Conversations" at bounding box center [99, 281] width 199 height 38
type input "in:all-conversations"
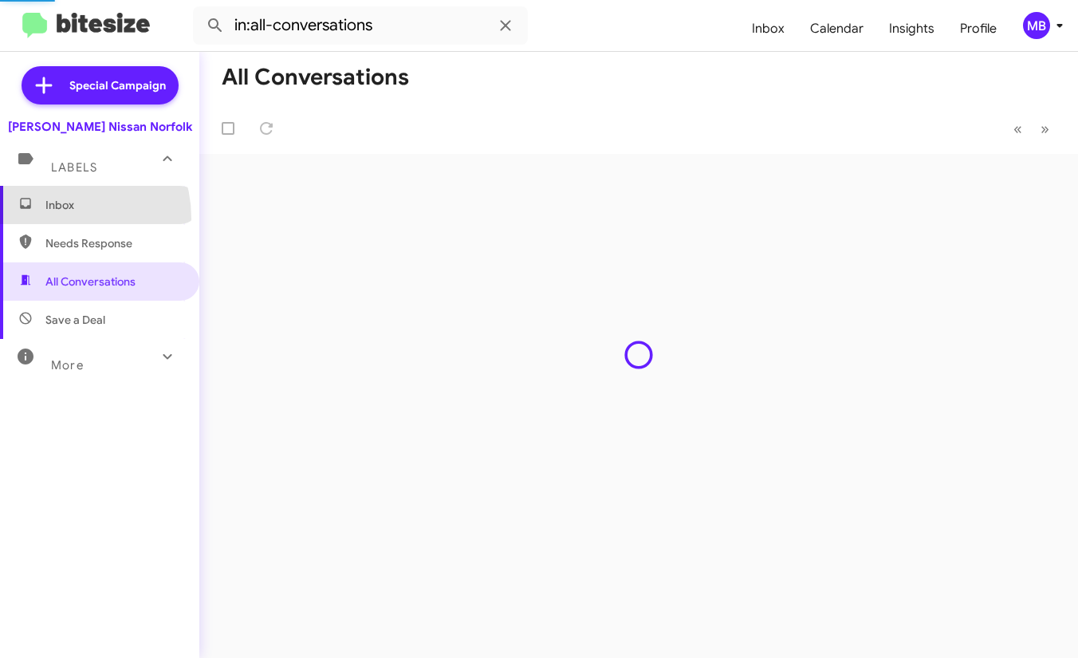
click at [53, 218] on span "Inbox" at bounding box center [99, 205] width 199 height 38
